Goal: Information Seeking & Learning: Check status

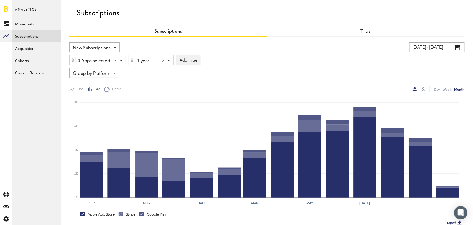
click at [163, 60] on div at bounding box center [163, 61] width 2 height 2
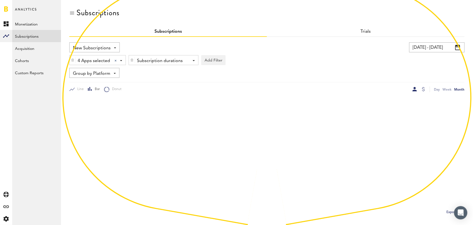
click at [425, 49] on input "[DATE] - [DATE]" at bounding box center [436, 47] width 55 height 10
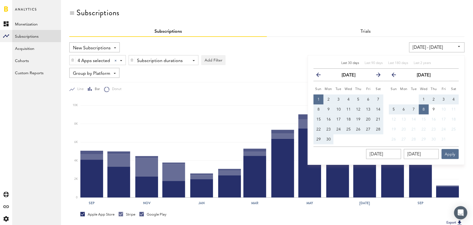
click at [353, 65] on div "Last 30 days" at bounding box center [350, 63] width 18 height 5
type input "09/08/25 - 10/08/25"
type input "09/08/2025"
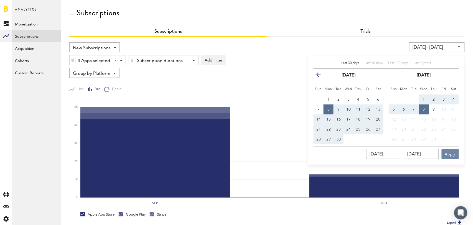
click at [453, 156] on button "Apply" at bounding box center [450, 154] width 17 height 10
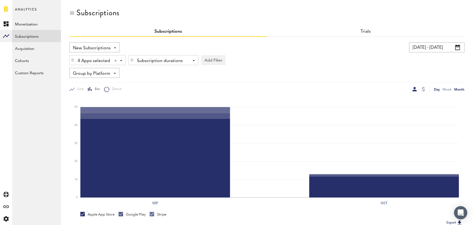
click at [436, 88] on div "Day" at bounding box center [437, 89] width 6 height 6
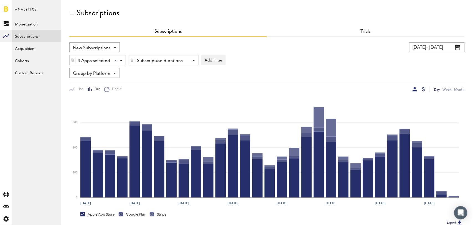
click at [423, 88] on div at bounding box center [423, 89] width 3 height 4
